Goal: Task Accomplishment & Management: Manage account settings

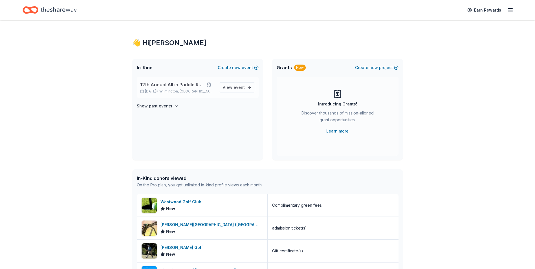
click at [174, 85] on span "12th Annual All in Paddle Raffle" at bounding box center [172, 84] width 64 height 7
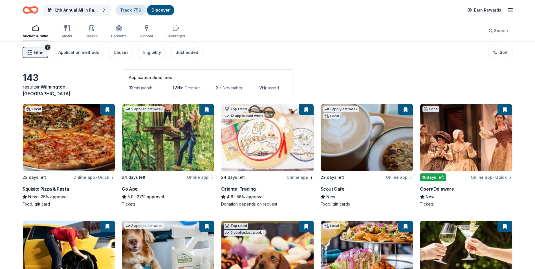
click at [130, 11] on link "Track · 756" at bounding box center [130, 10] width 21 height 5
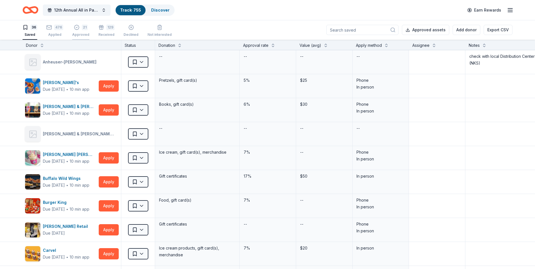
click at [79, 33] on div "Approved" at bounding box center [80, 34] width 17 height 5
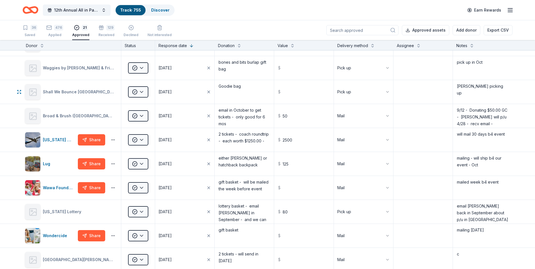
scroll to position [310, 0]
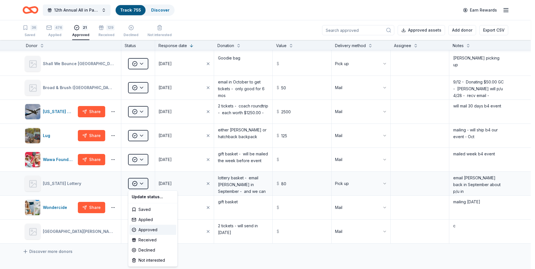
click at [142, 183] on html "12th Annual All in Paddle Raffle Track · 755 Discover Earn Rewards 36 Saved 476…" at bounding box center [267, 134] width 535 height 269
click at [144, 239] on div "Received" at bounding box center [153, 240] width 47 height 10
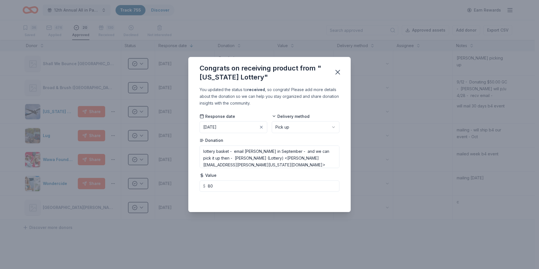
click at [242, 127] on button "[DATE]" at bounding box center [234, 127] width 68 height 12
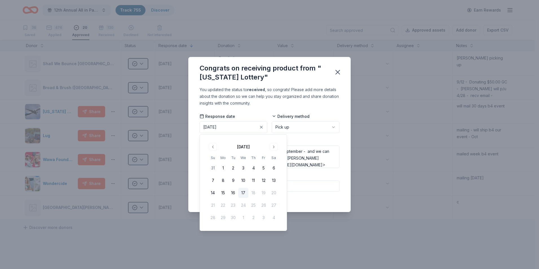
click at [243, 192] on button "17" at bounding box center [243, 193] width 10 height 10
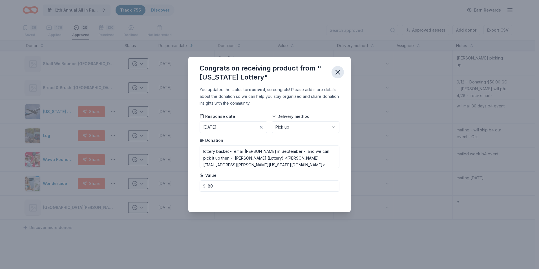
click at [339, 72] on icon "button" at bounding box center [338, 72] width 8 height 8
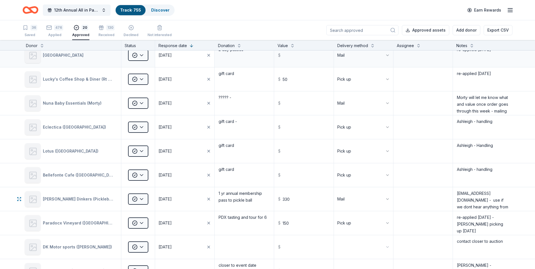
scroll to position [0, 0]
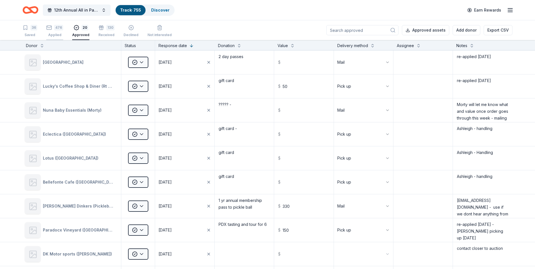
click at [54, 31] on div "476 Applied" at bounding box center [54, 31] width 17 height 12
